Goal: Navigation & Orientation: Find specific page/section

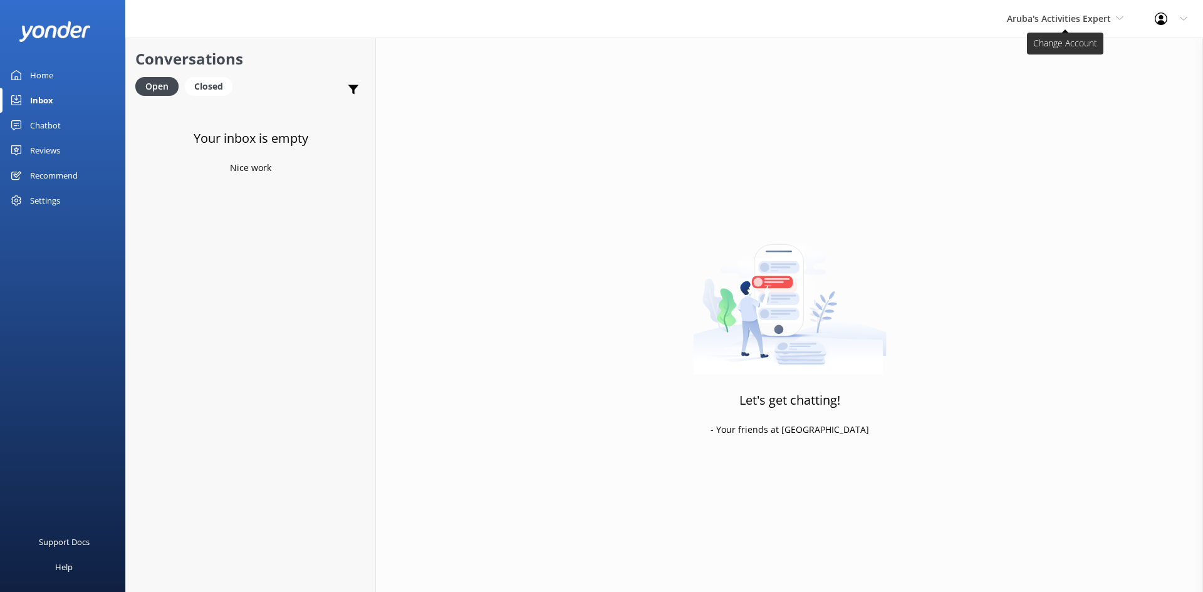
click at [1037, 19] on span "Aruba's Activities Expert" at bounding box center [1059, 19] width 104 height 12
click at [1037, 81] on link "Aruba's Activities Expert" at bounding box center [1054, 83] width 125 height 30
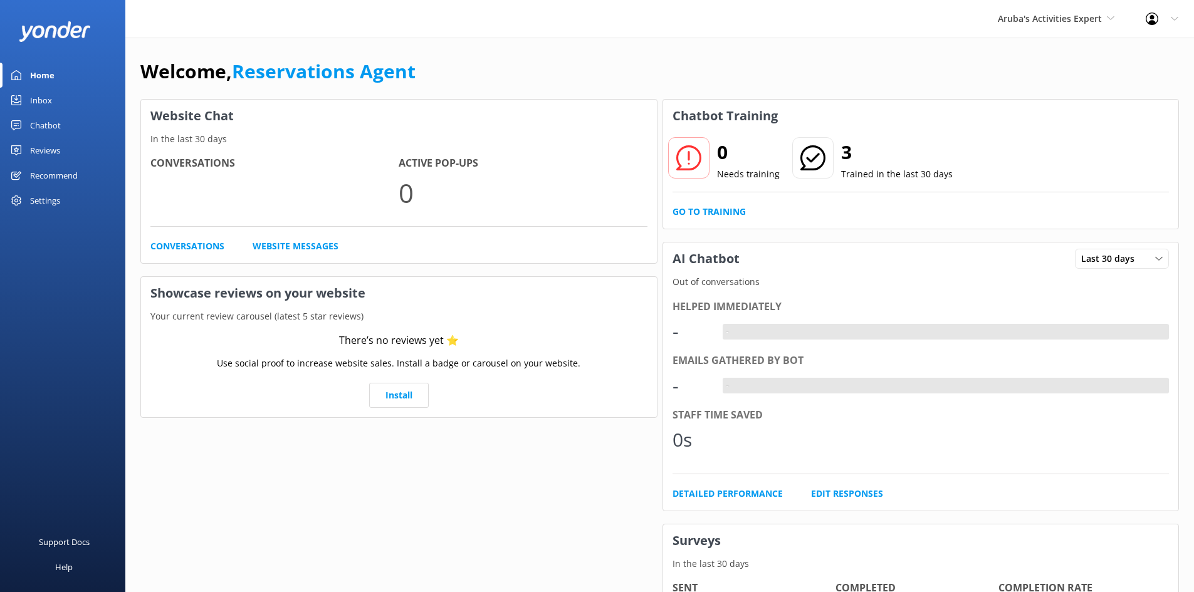
click at [53, 95] on link "Inbox" at bounding box center [62, 100] width 125 height 25
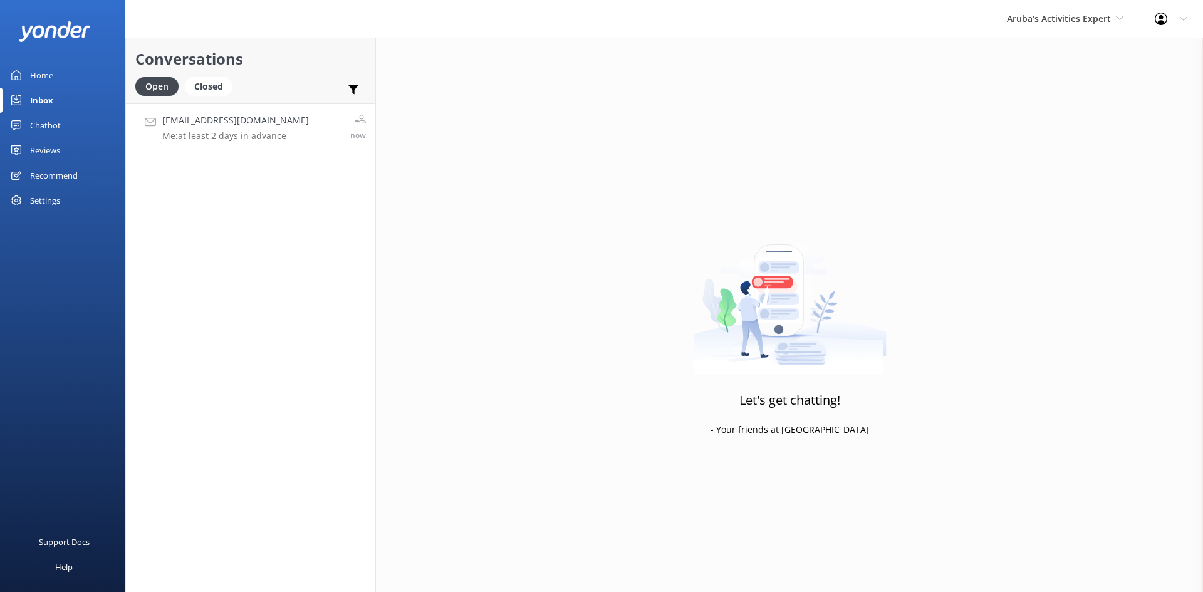
click at [238, 122] on h4 "[EMAIL_ADDRESS][DOMAIN_NAME]" at bounding box center [235, 120] width 147 height 14
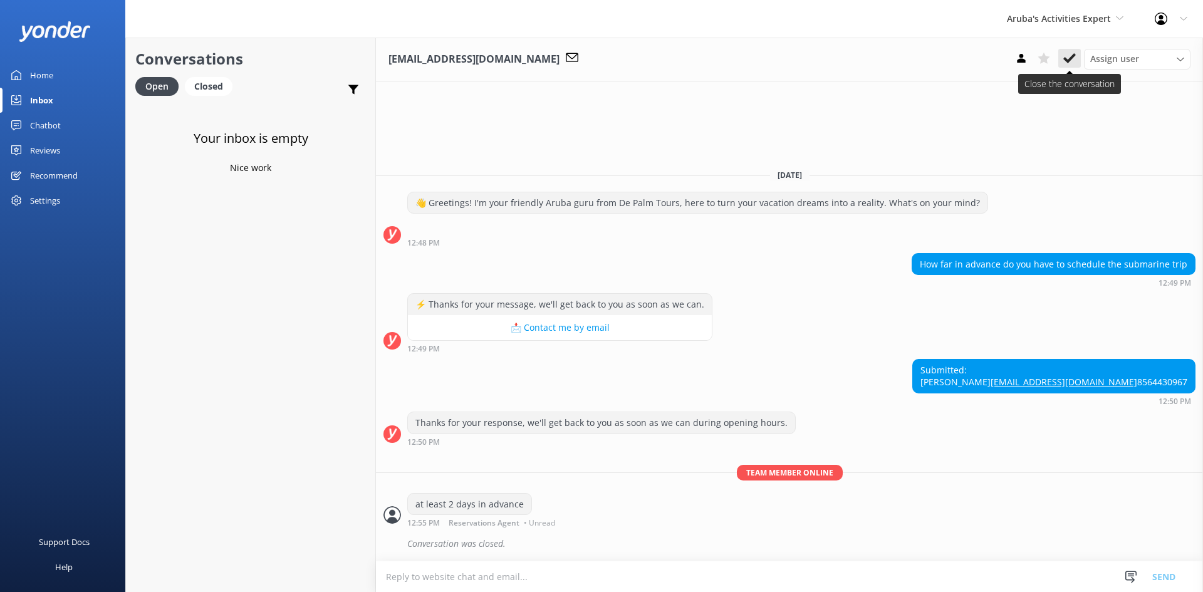
click at [1071, 58] on use at bounding box center [1070, 58] width 13 height 10
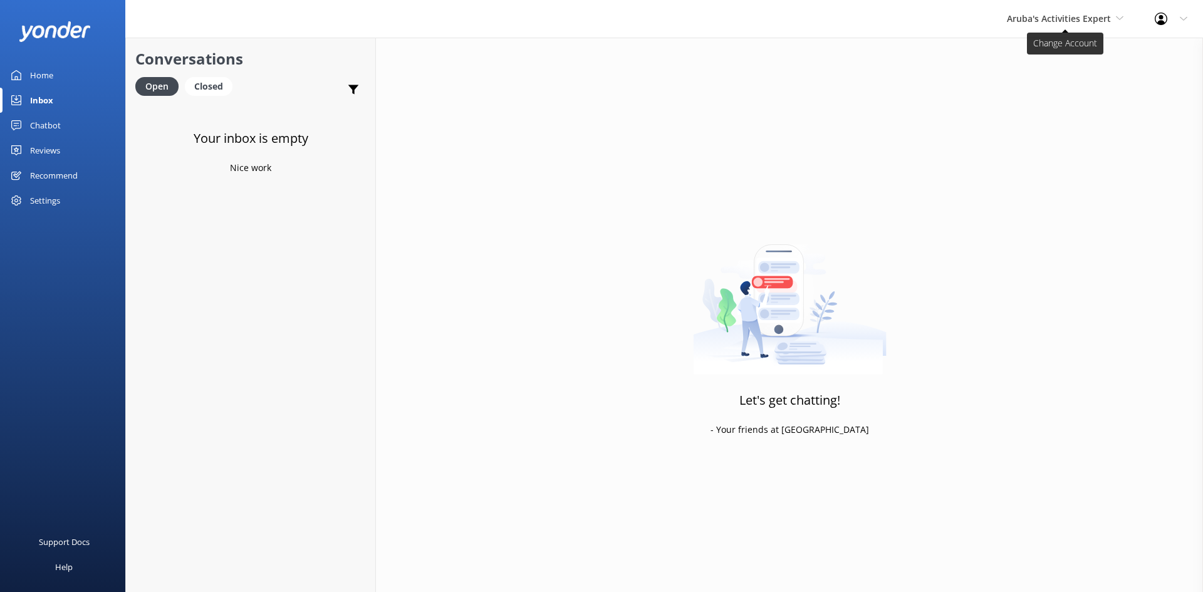
click at [1066, 23] on span "Aruba's Activities Expert" at bounding box center [1059, 19] width 104 height 12
click at [1030, 113] on link "The Captain" at bounding box center [1054, 113] width 125 height 30
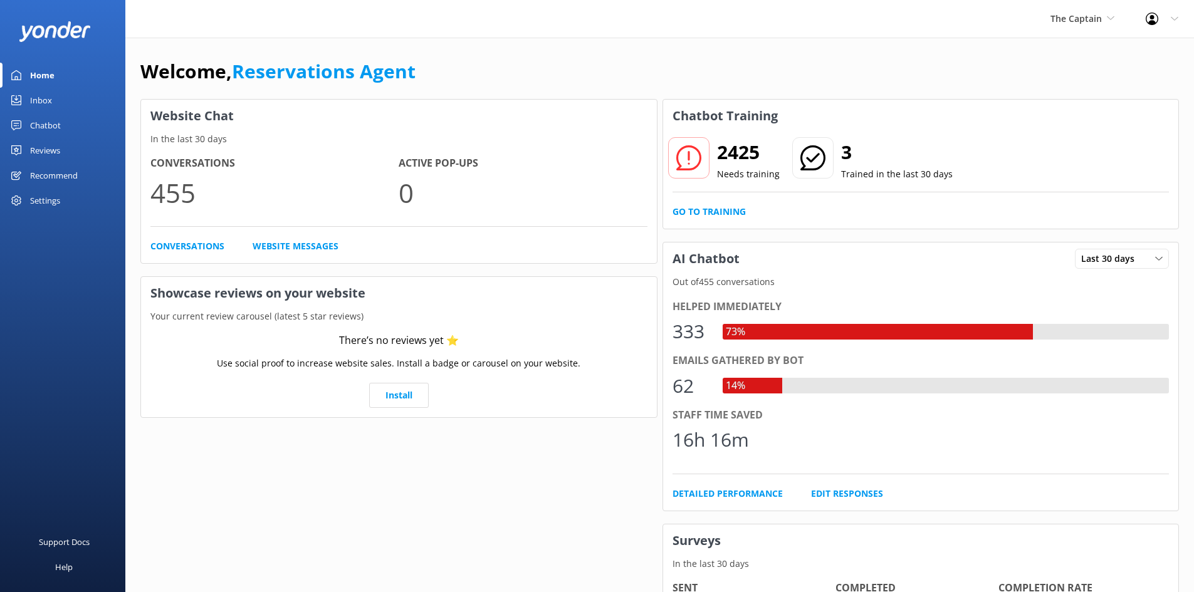
click at [70, 98] on link "Inbox" at bounding box center [62, 100] width 125 height 25
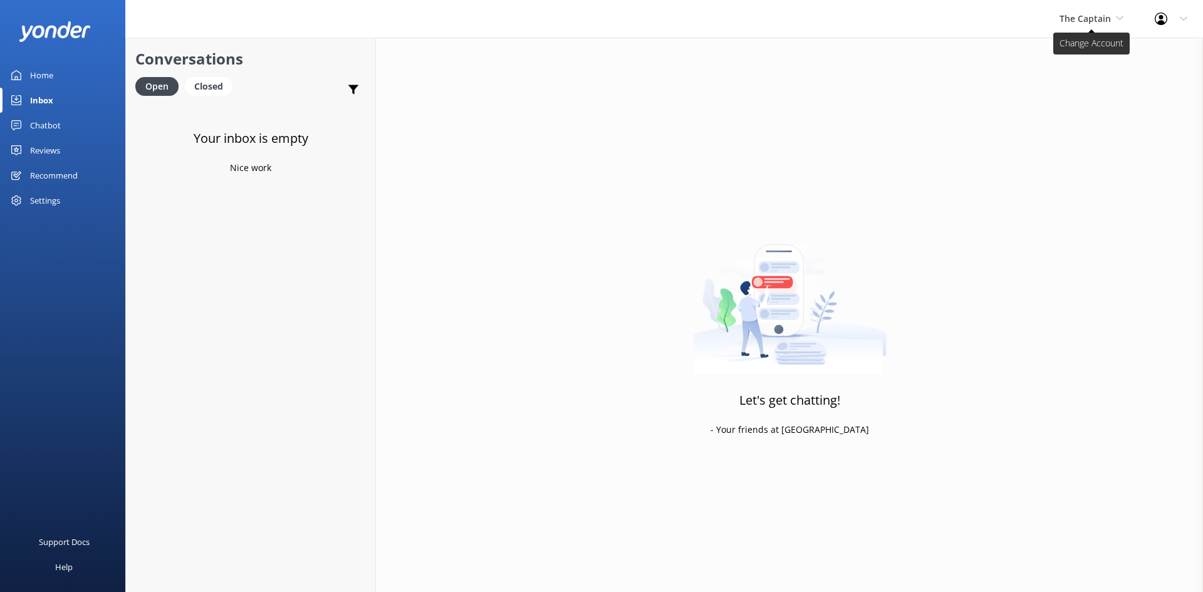
click at [1104, 16] on span "The Captain" at bounding box center [1085, 19] width 51 height 12
click at [1077, 49] on link "De [GEOGRAPHIC_DATA]" at bounding box center [1106, 53] width 125 height 30
